Goal: Information Seeking & Learning: Learn about a topic

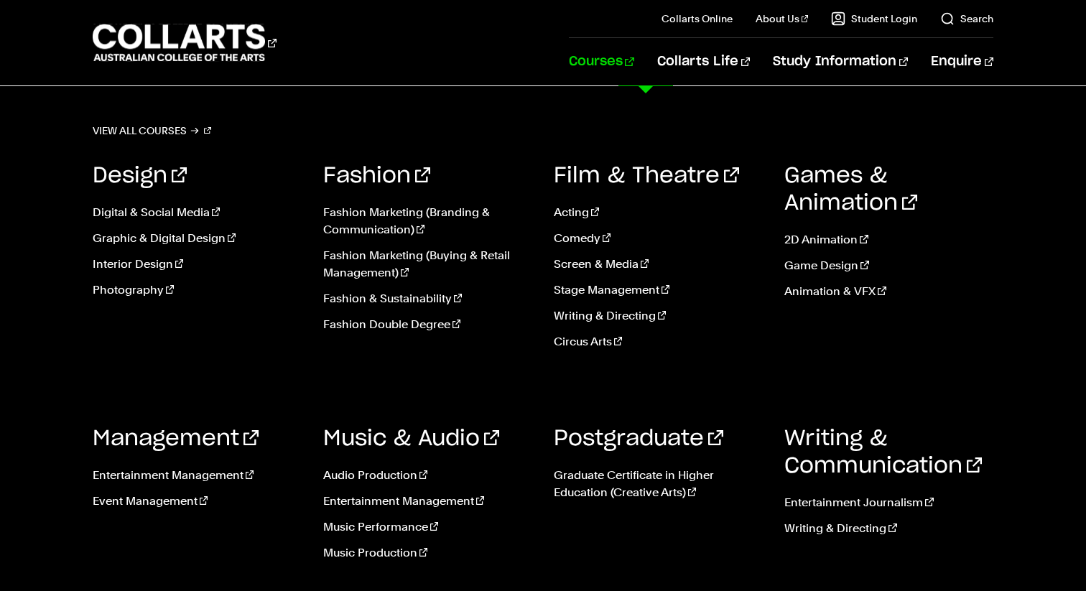
scroll to position [78, 0]
click at [375, 551] on link "Music Production" at bounding box center [427, 552] width 209 height 17
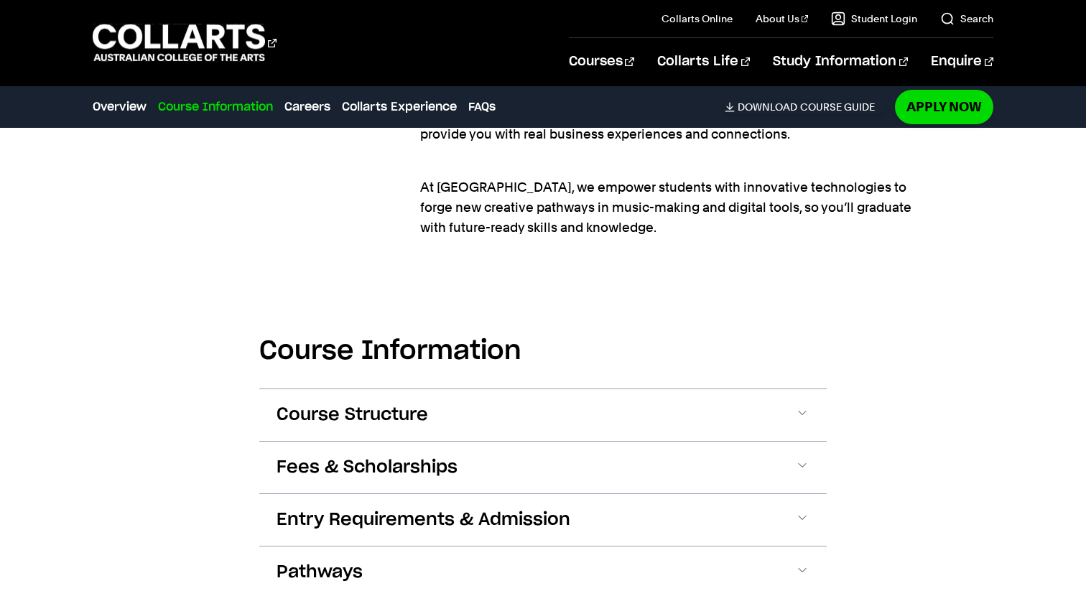
scroll to position [1631, 0]
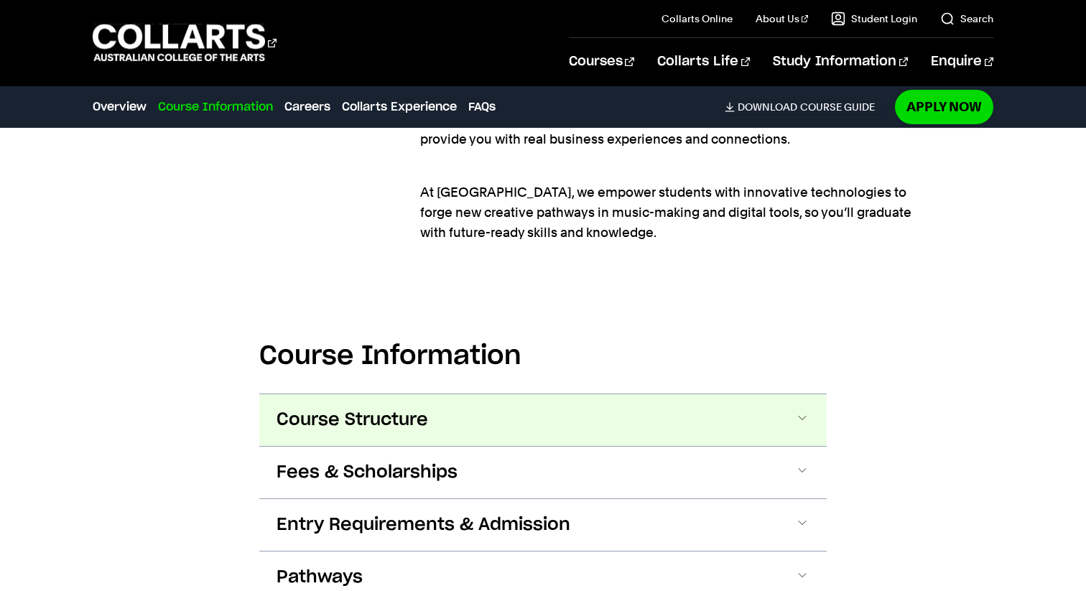
click at [385, 415] on span "Course Structure" at bounding box center [351, 420] width 151 height 23
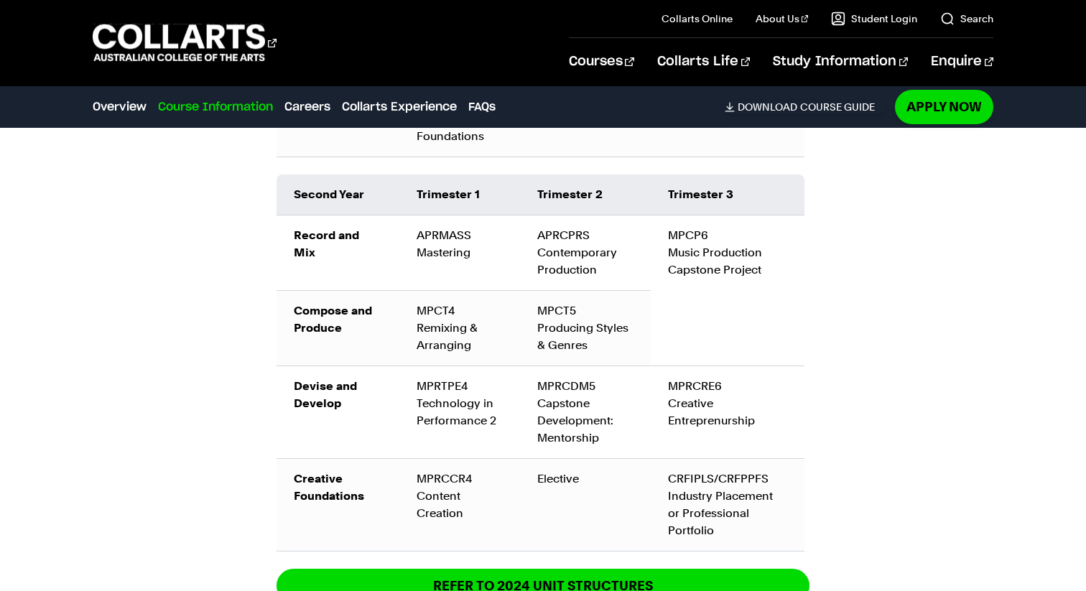
scroll to position [2447, 0]
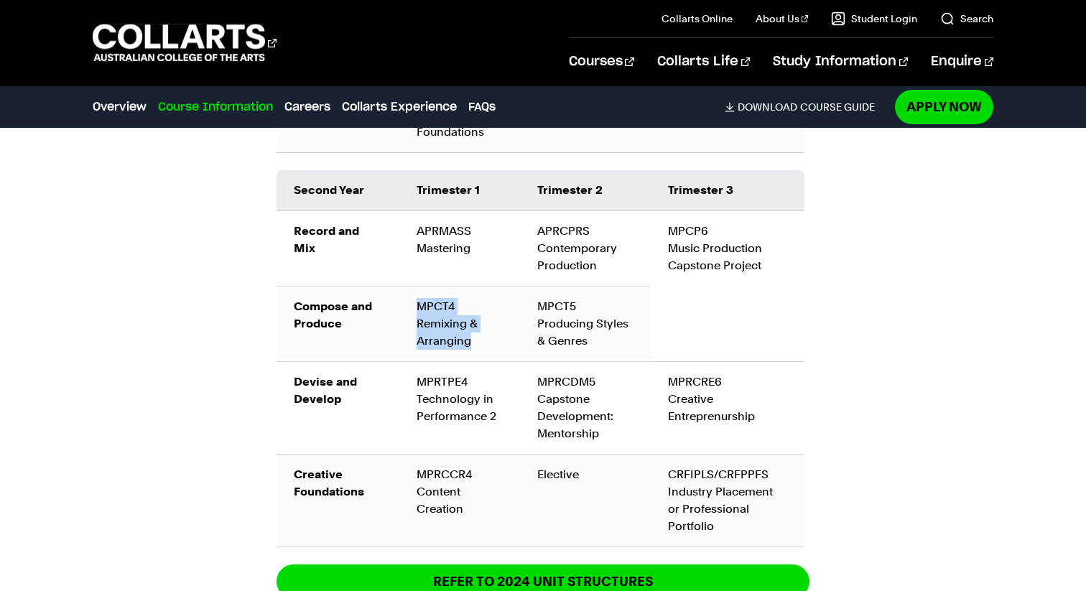
drag, startPoint x: 411, startPoint y: 300, endPoint x: 485, endPoint y: 337, distance: 81.9
click at [485, 337] on td "MPCT4 Remixing & Arranging" at bounding box center [459, 323] width 121 height 75
copy td "MPCT4 Remixing & Arranging"
drag, startPoint x: 531, startPoint y: 243, endPoint x: 629, endPoint y: 269, distance: 101.0
click at [629, 269] on td "APRCPRS Contemporary Production" at bounding box center [585, 247] width 131 height 75
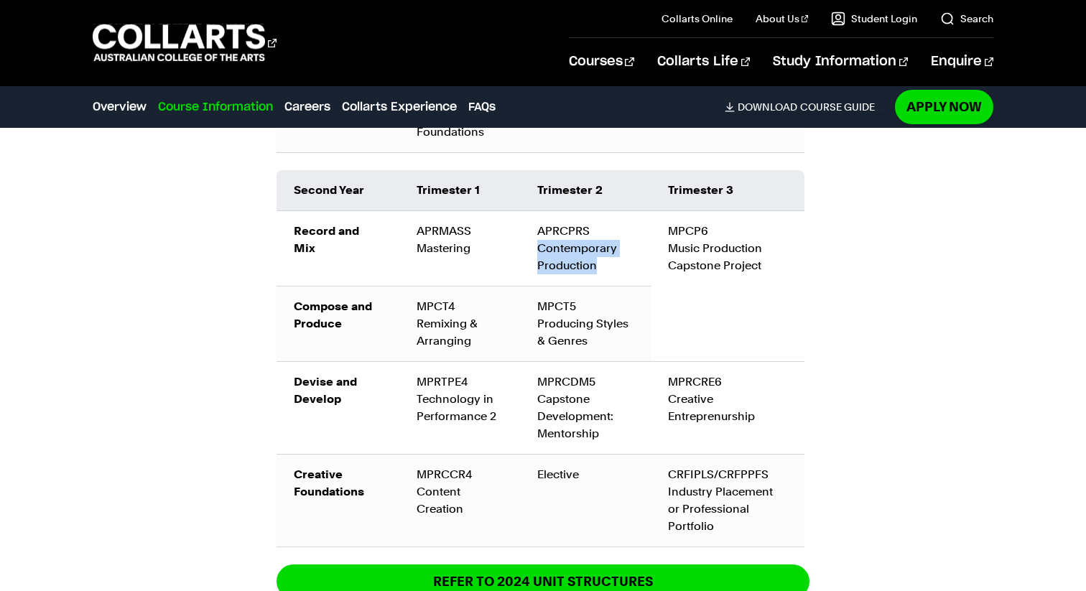
copy td "Contemporary Production"
drag, startPoint x: 524, startPoint y: 223, endPoint x: 626, endPoint y: 274, distance: 113.7
click at [626, 274] on td "APRCPRS Contemporary Production" at bounding box center [585, 247] width 131 height 75
copy td "APRCPRS Contemporary Production"
drag, startPoint x: 666, startPoint y: 378, endPoint x: 767, endPoint y: 427, distance: 113.0
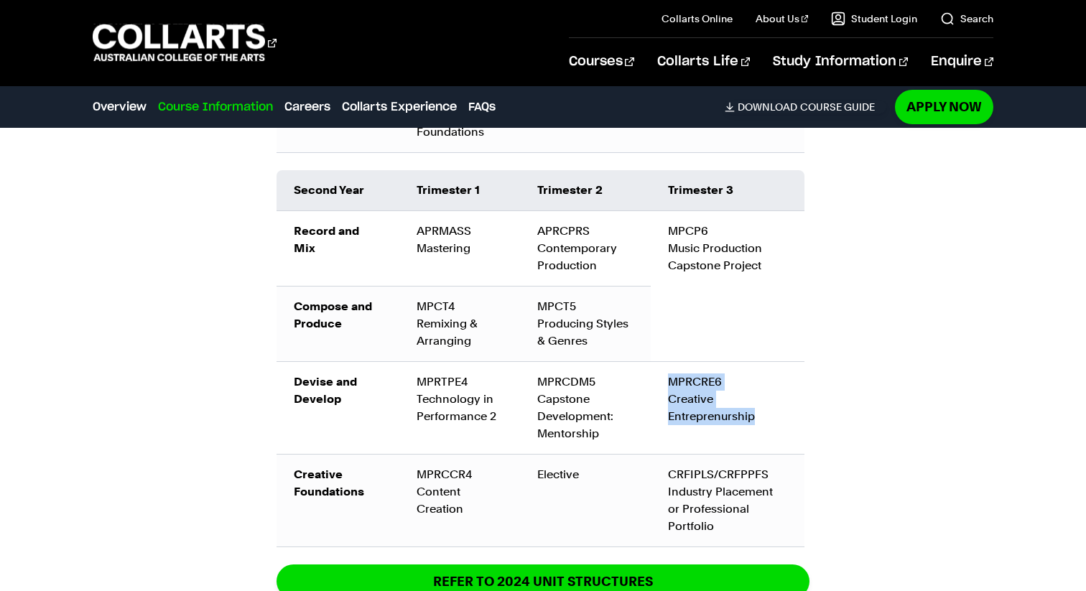
click at [767, 427] on td "MPRCRE6 Creative Entreprenurship" at bounding box center [727, 407] width 154 height 93
copy td "MPRCRE6 Creative Entreprenurship"
click at [536, 291] on td "MPCT5 Producing Styles & Genres" at bounding box center [585, 323] width 131 height 75
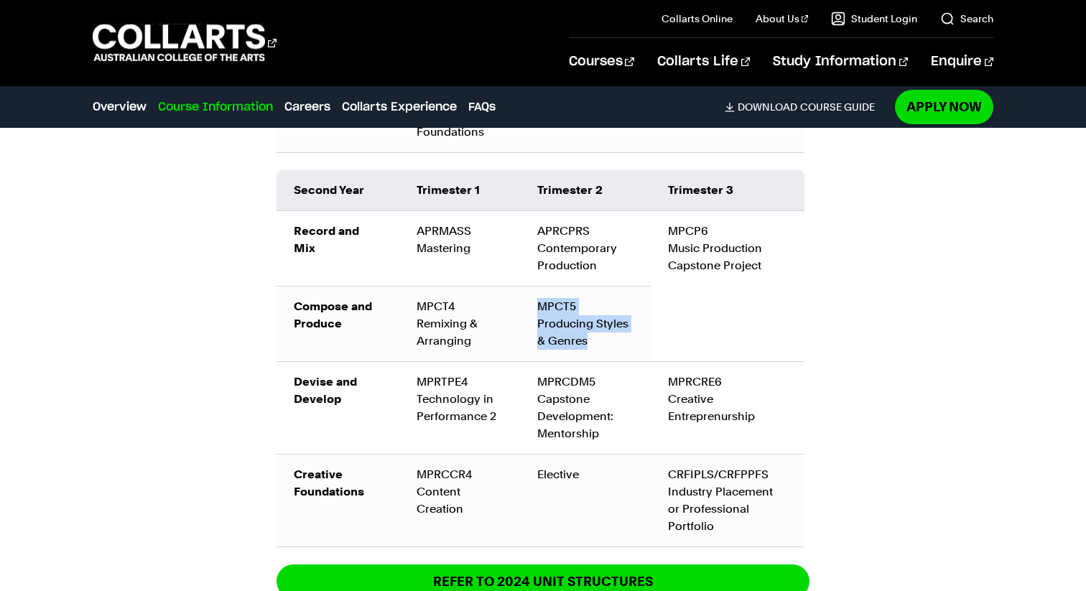
drag, startPoint x: 531, startPoint y: 303, endPoint x: 619, endPoint y: 347, distance: 97.9
click at [619, 347] on td "MPCT5 Producing Styles & Genres" at bounding box center [585, 323] width 131 height 75
copy td "MPCT5 Producing Styles & Genres"
